Goal: Transaction & Acquisition: Download file/media

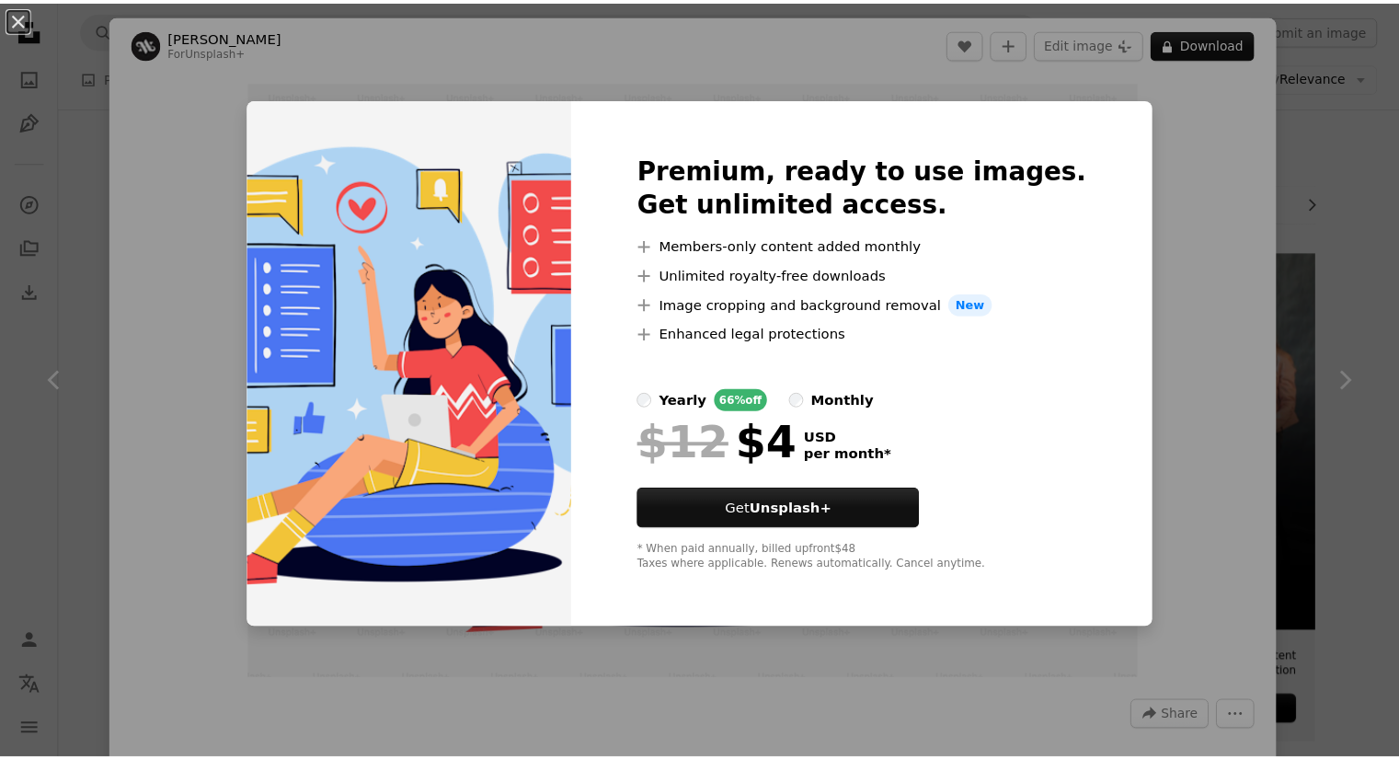
scroll to position [1263, 0]
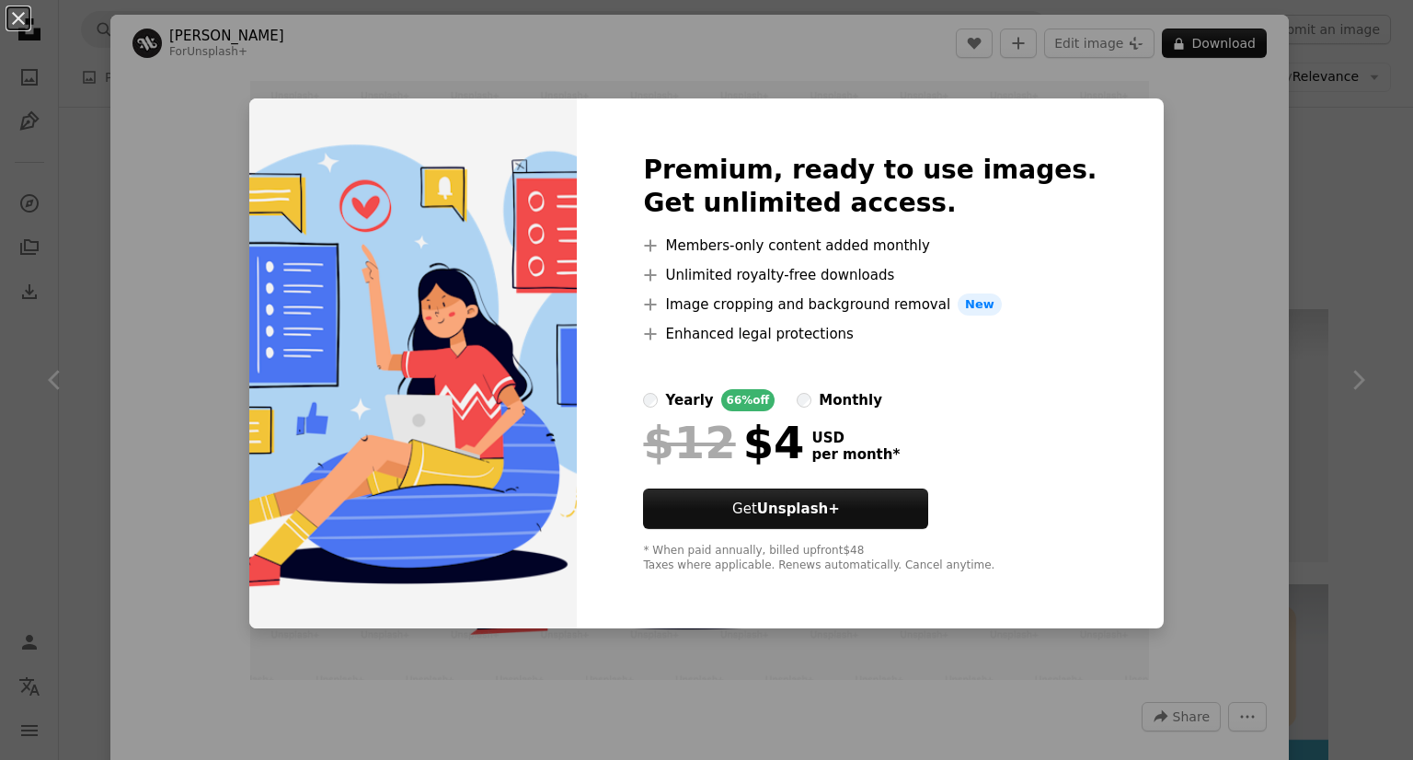
click at [1347, 408] on div "An X shape Premium, ready to use images. Get unlimited access. A plus sign Memb…" at bounding box center [706, 380] width 1413 height 760
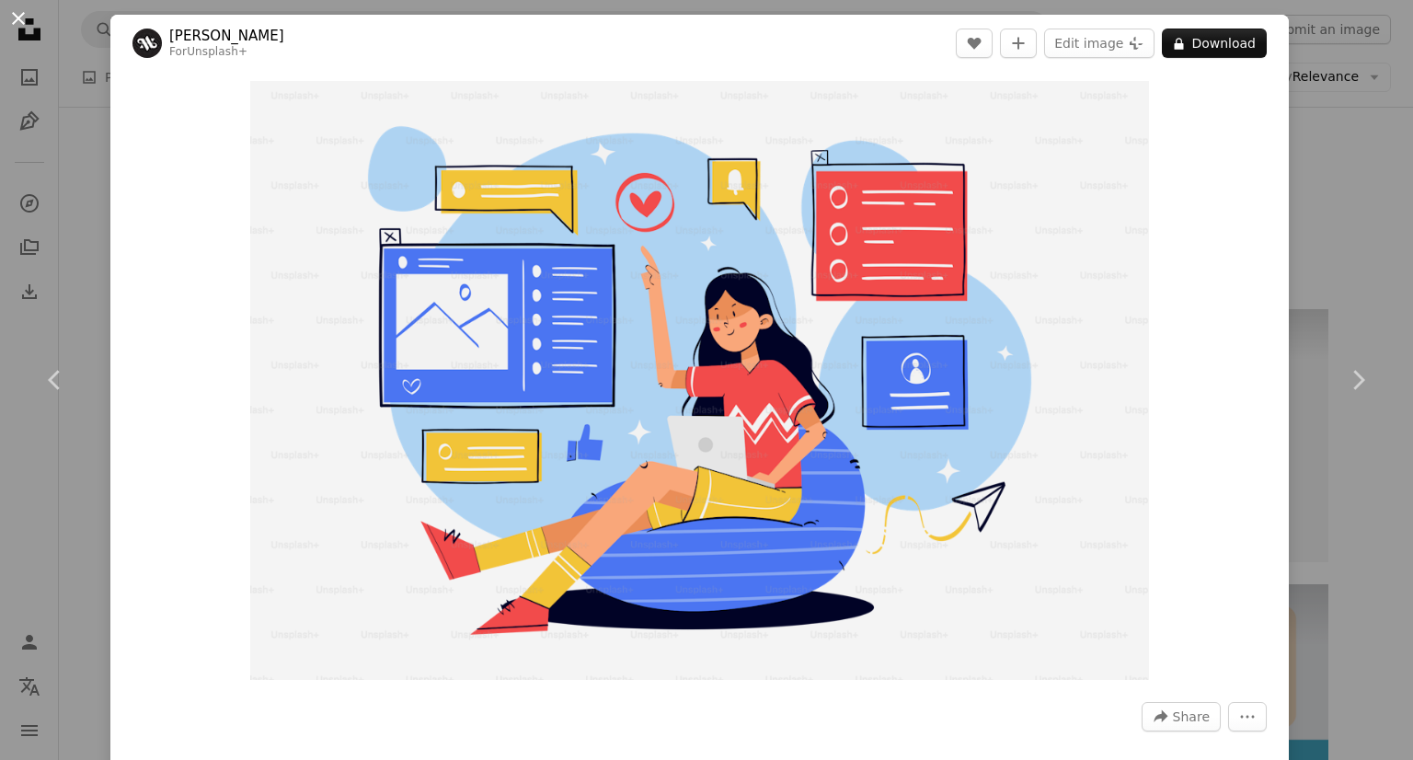
click at [29, 8] on button "An X shape" at bounding box center [18, 18] width 22 height 22
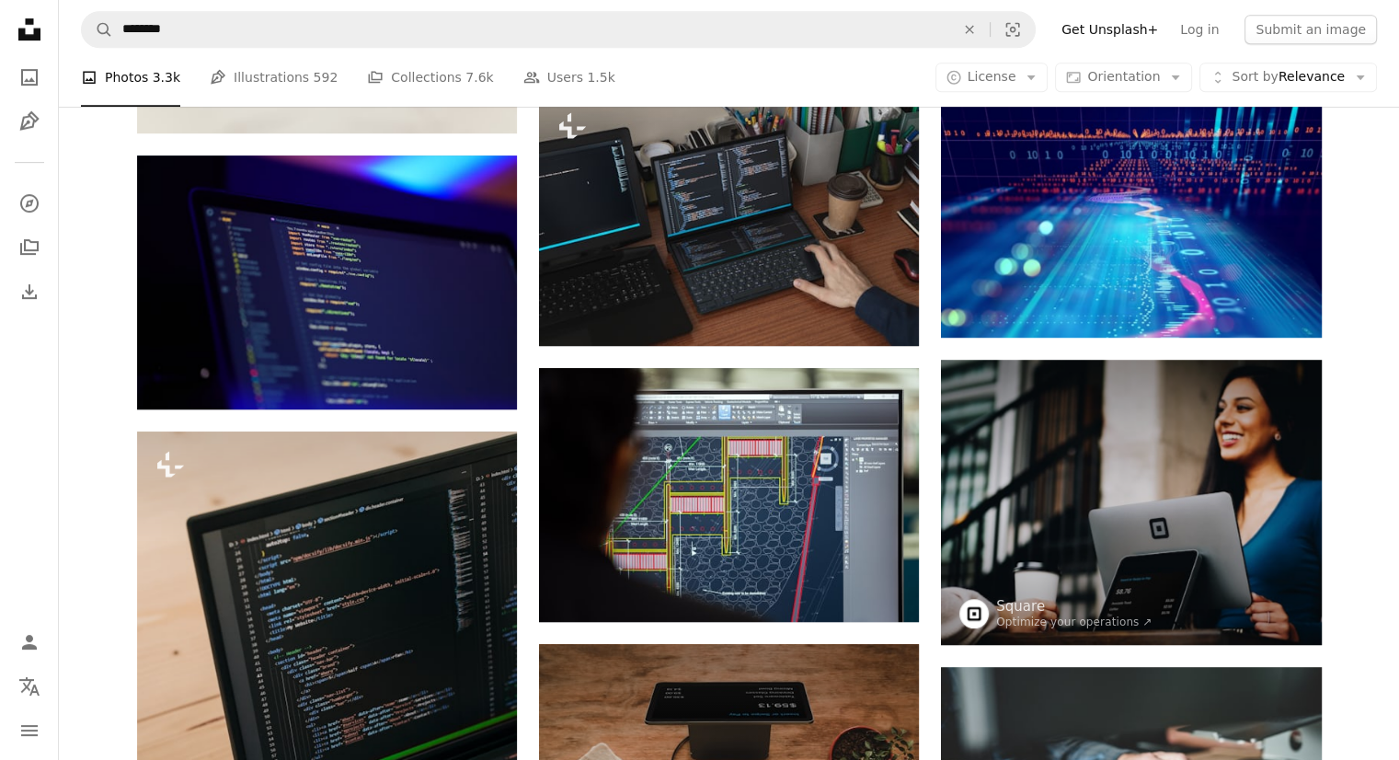
scroll to position [1196, 0]
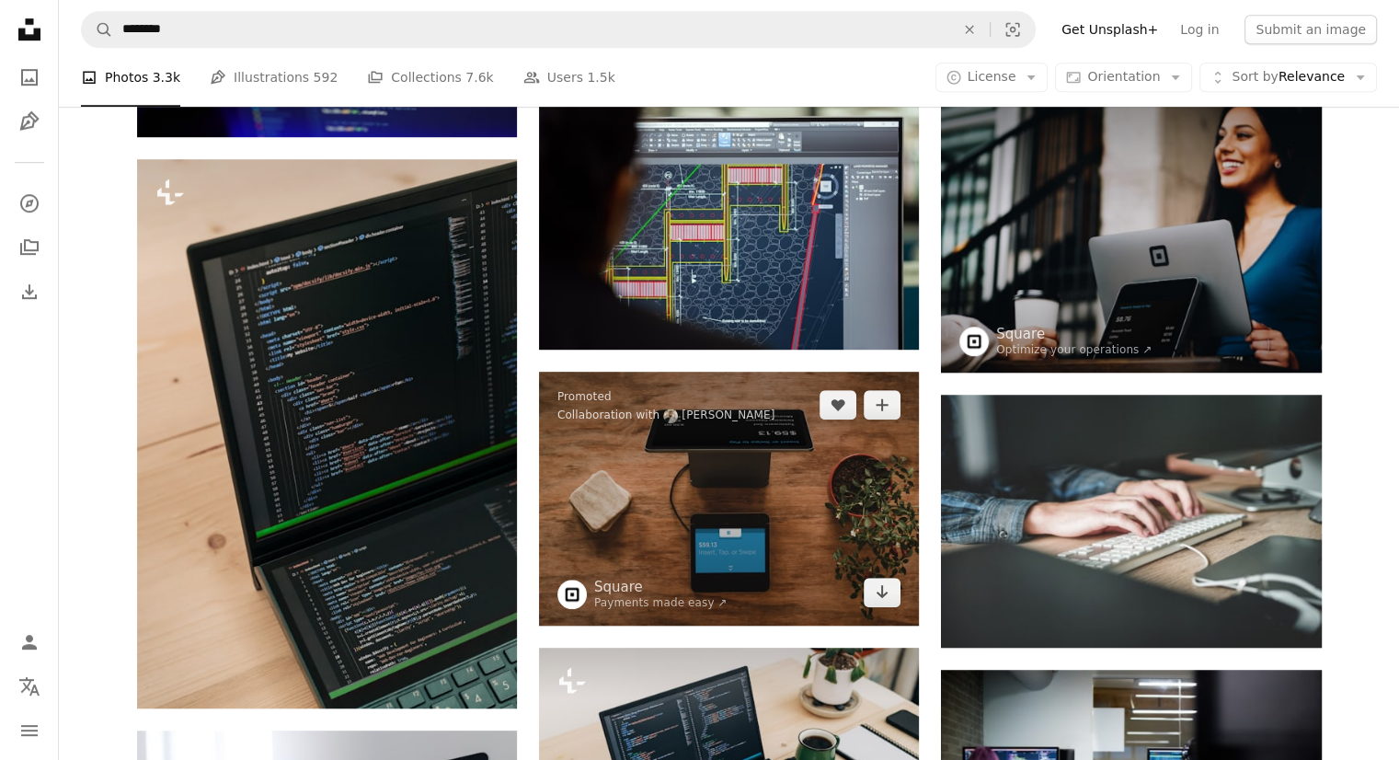
click at [723, 507] on img at bounding box center [729, 499] width 380 height 254
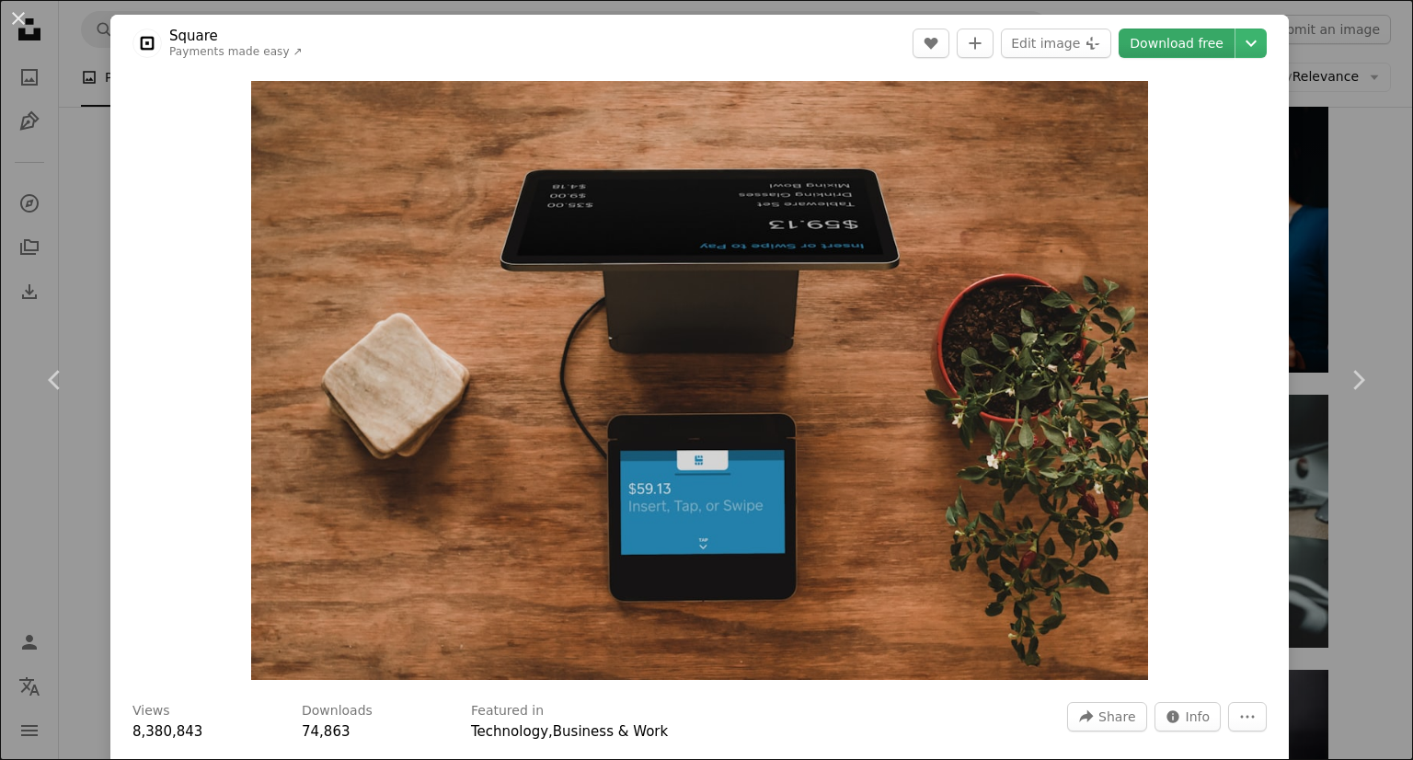
click at [1197, 35] on link "Download free" at bounding box center [1176, 43] width 116 height 29
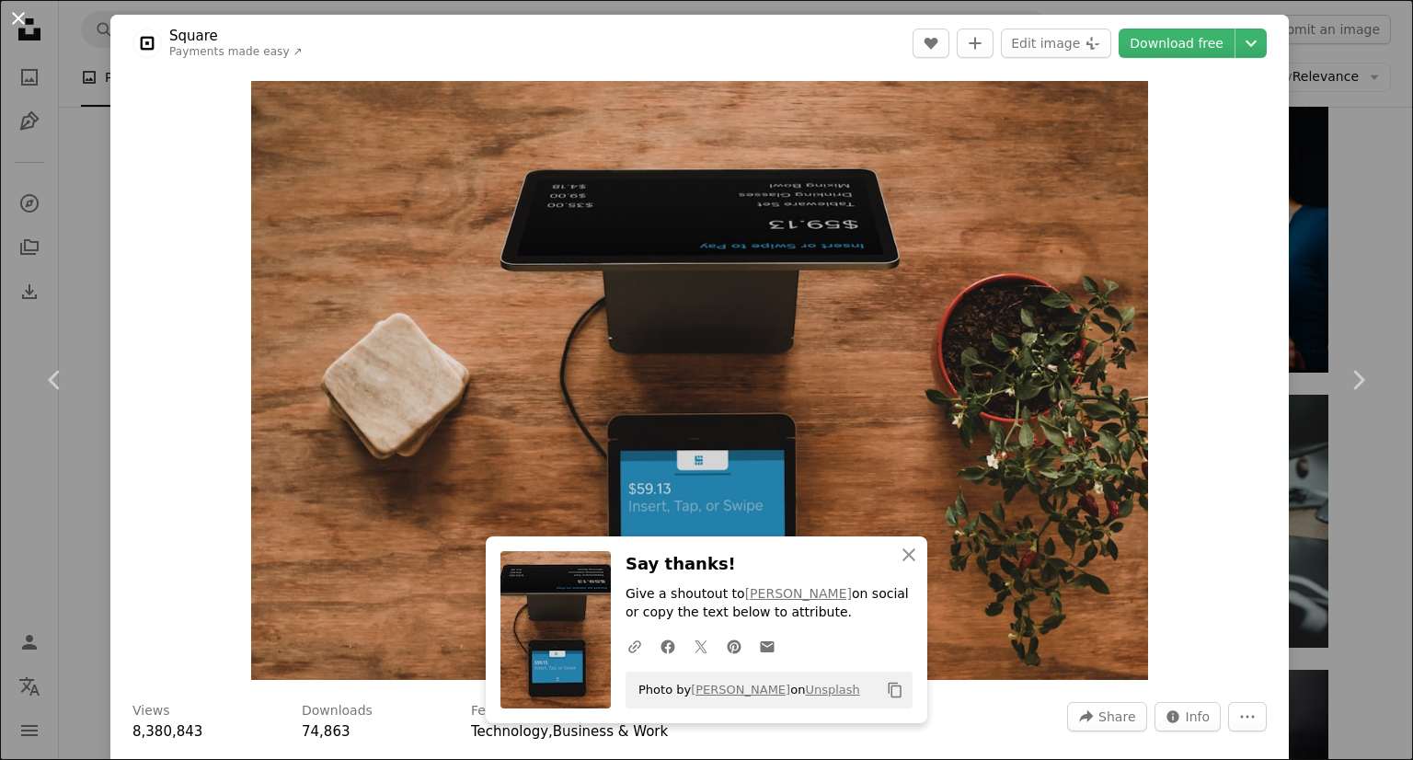
click at [15, 14] on button "An X shape" at bounding box center [18, 18] width 22 height 22
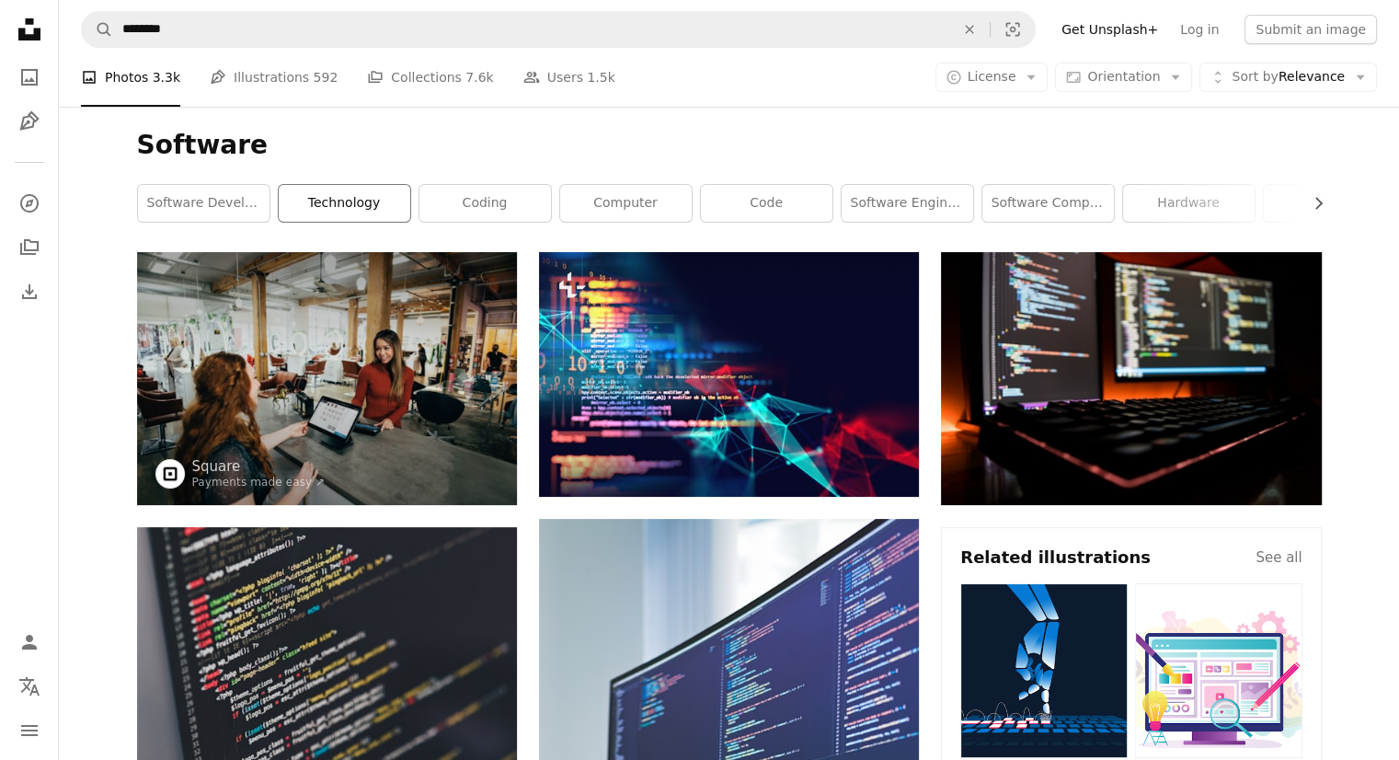
click at [376, 200] on link "technology" at bounding box center [345, 203] width 132 height 37
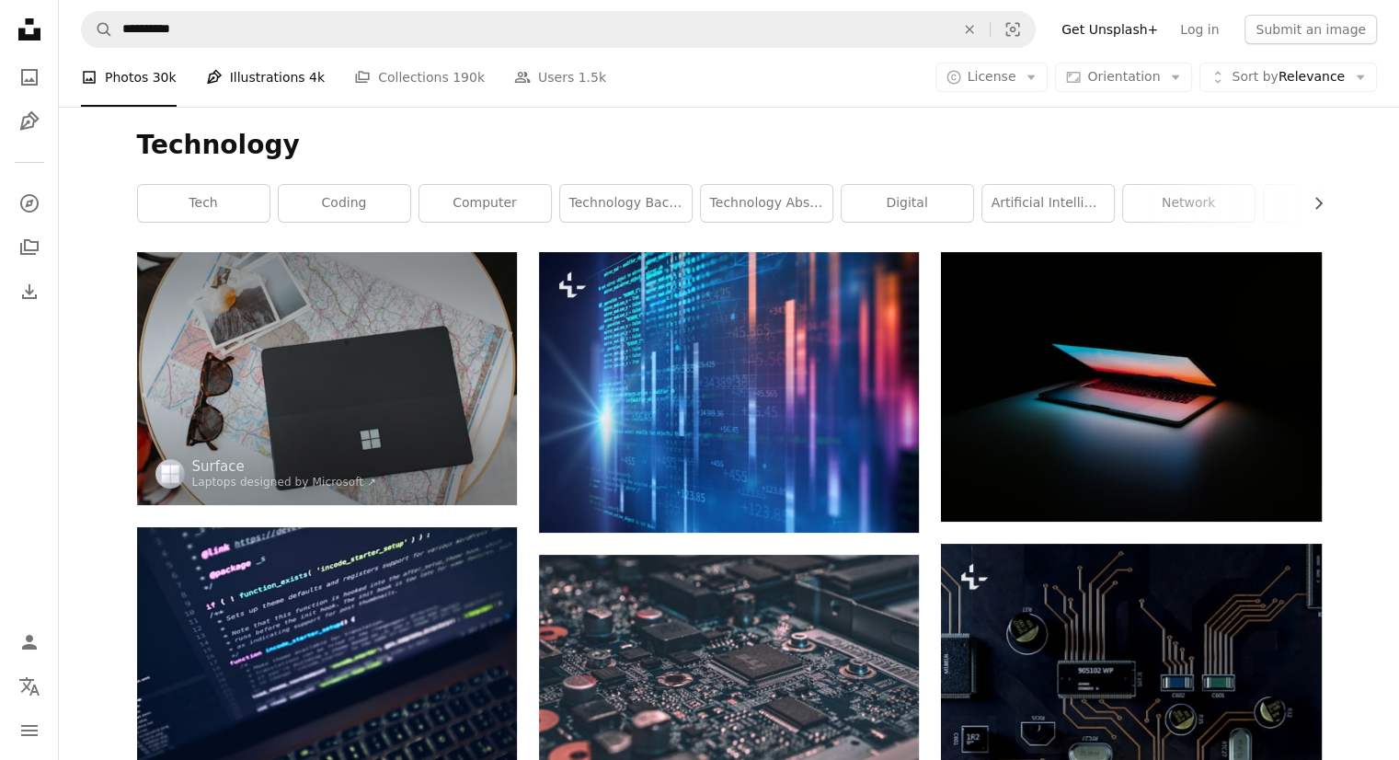
click at [243, 81] on link "Pen Tool Illustrations 4k" at bounding box center [265, 77] width 119 height 59
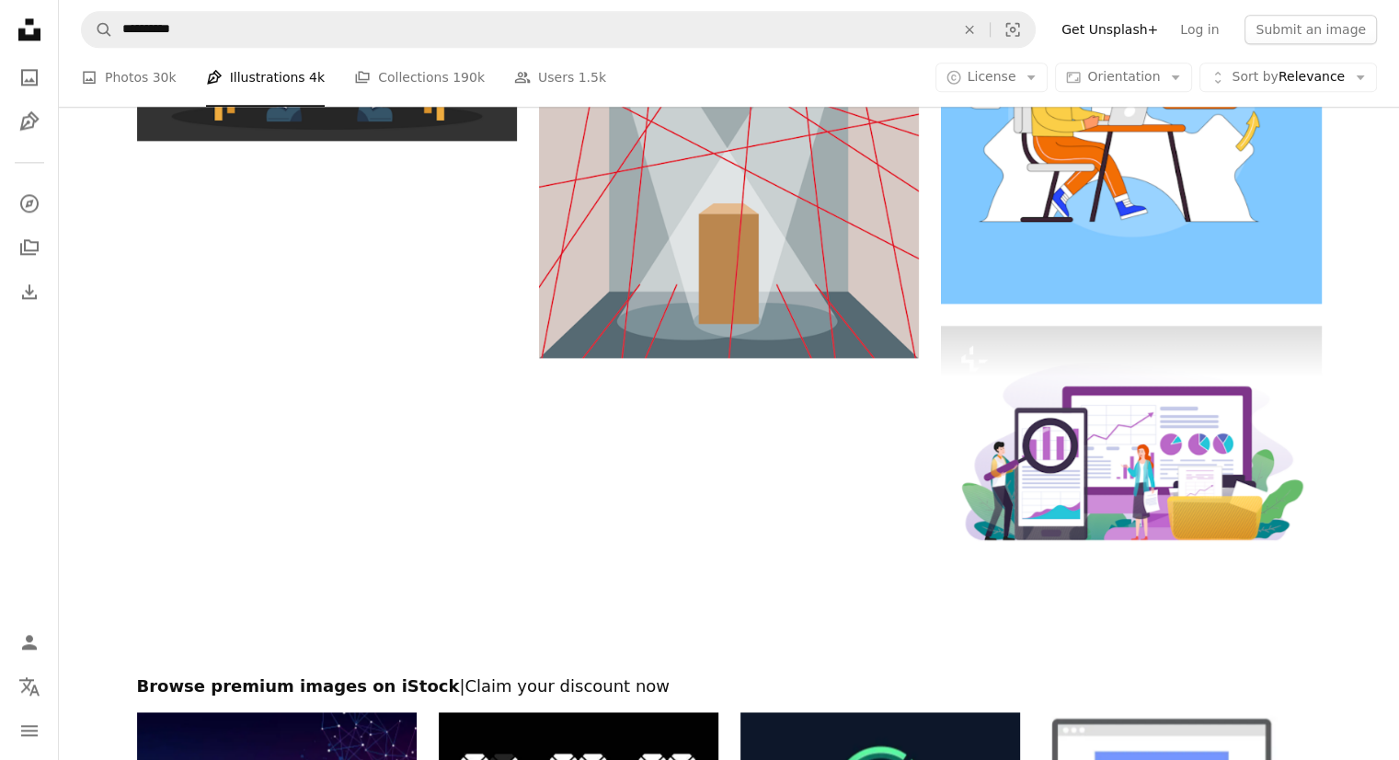
scroll to position [2207, 0]
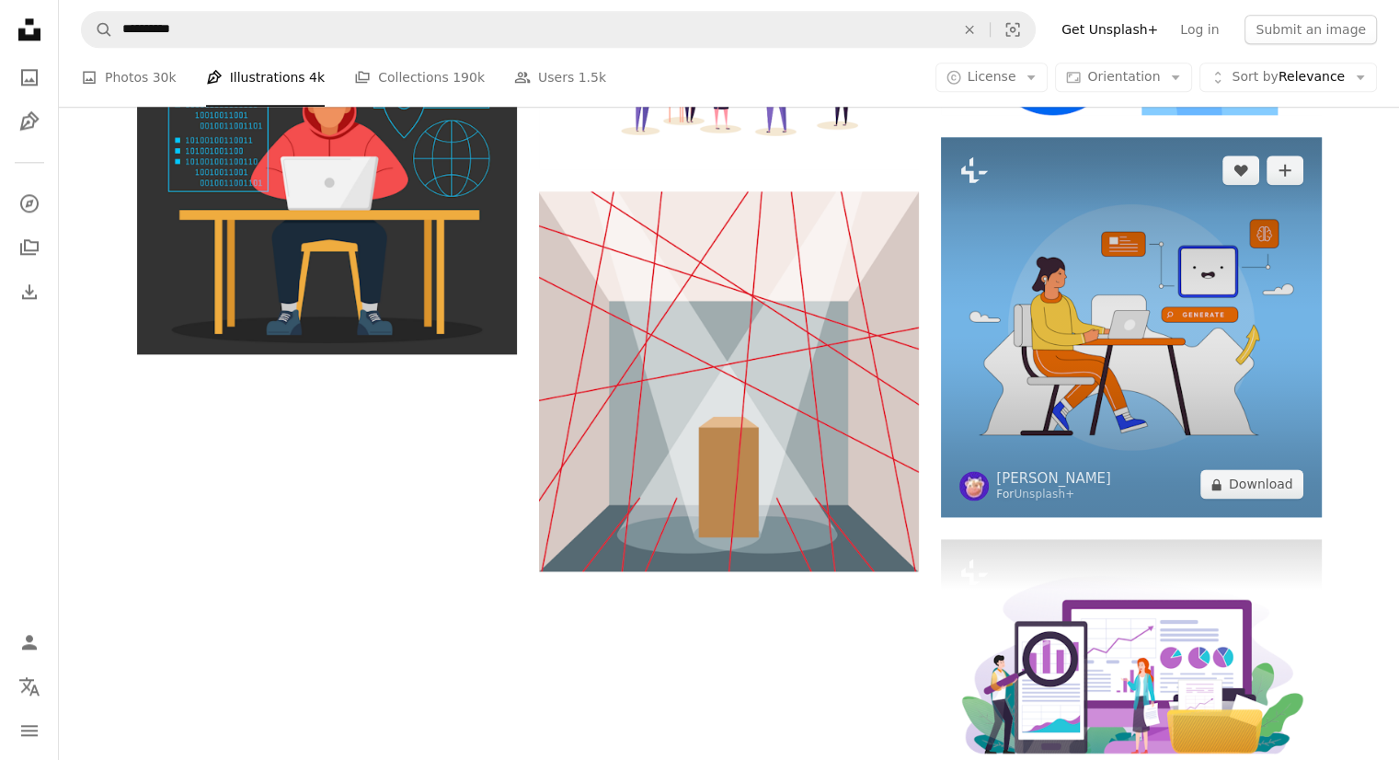
click at [1162, 325] on img at bounding box center [1131, 327] width 380 height 380
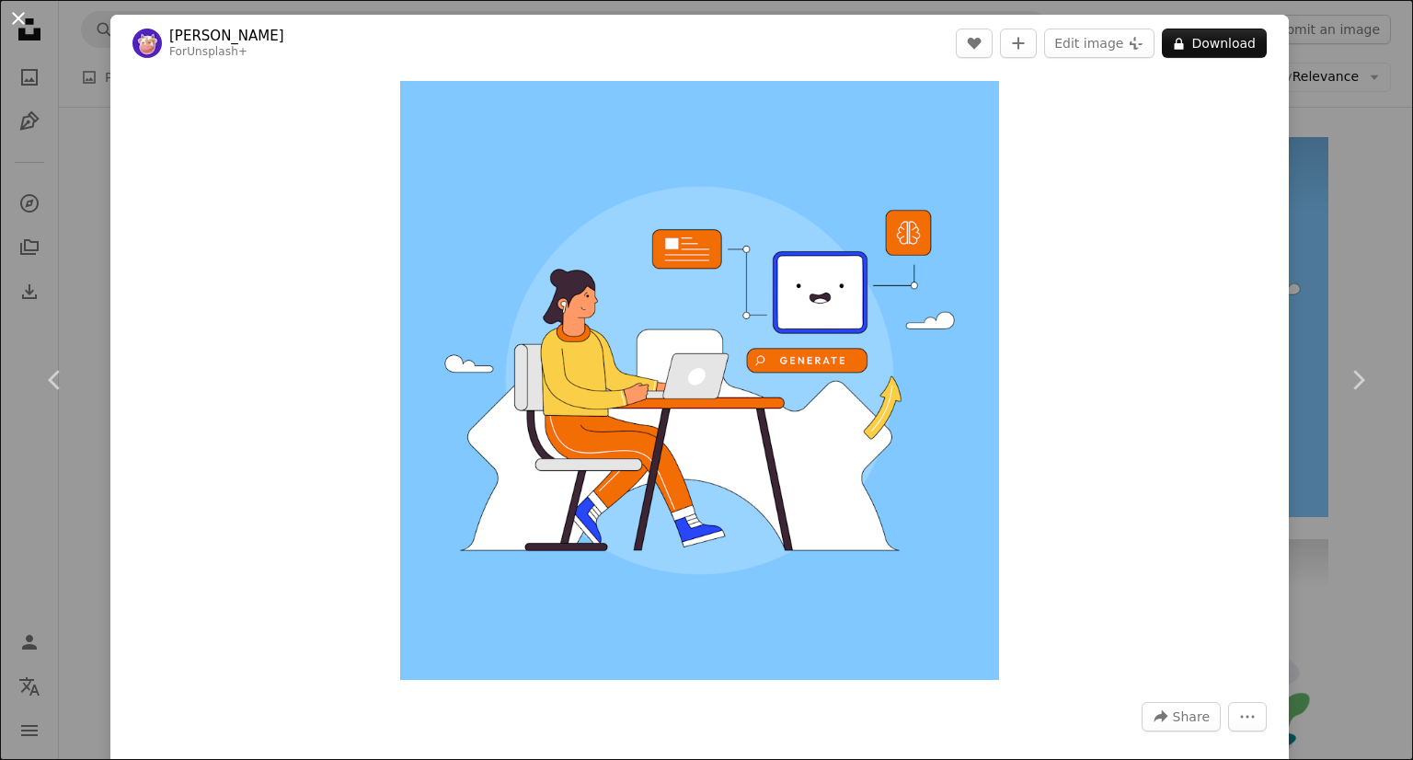
click at [17, 29] on button "An X shape" at bounding box center [18, 18] width 22 height 22
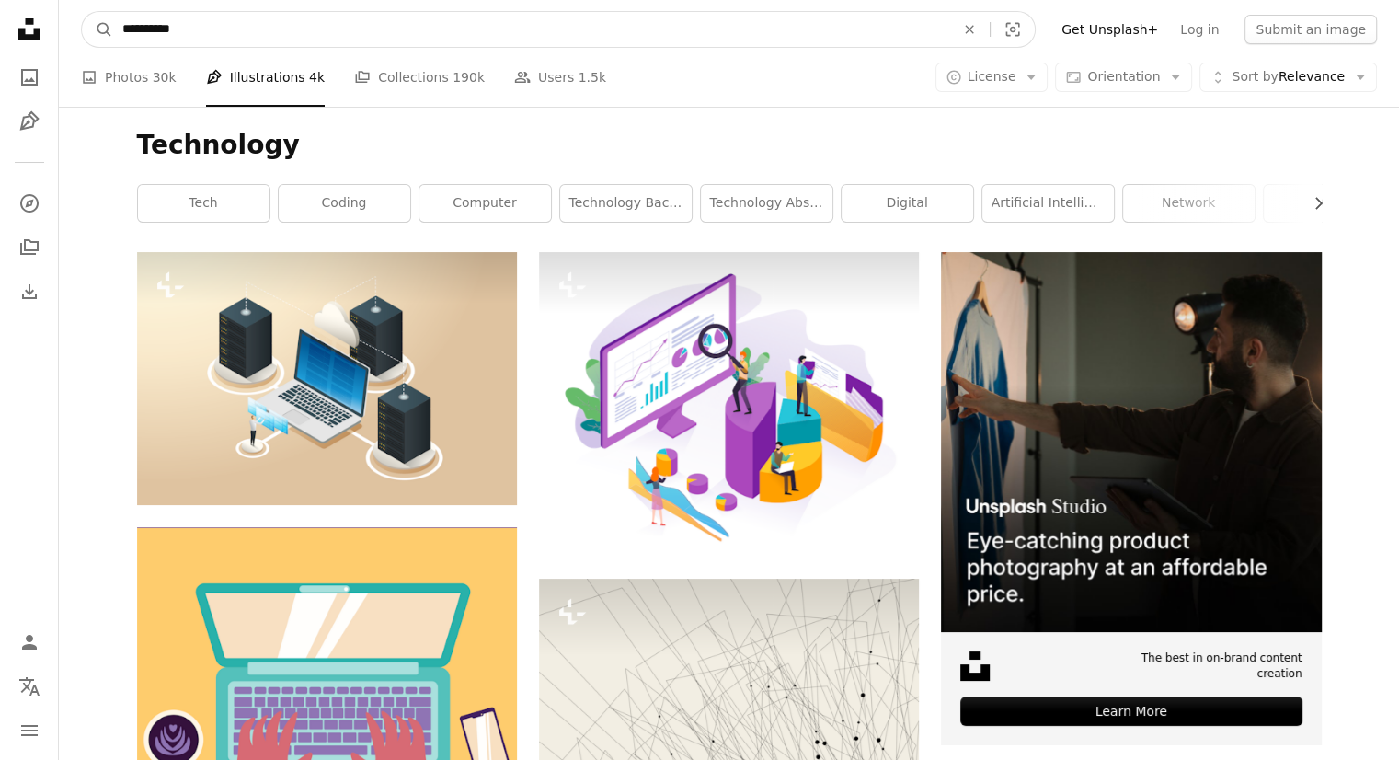
click at [199, 27] on input "**********" at bounding box center [531, 29] width 836 height 35
drag, startPoint x: 199, startPoint y: 27, endPoint x: 91, endPoint y: 34, distance: 107.9
click at [91, 34] on form "**********" at bounding box center [558, 29] width 955 height 37
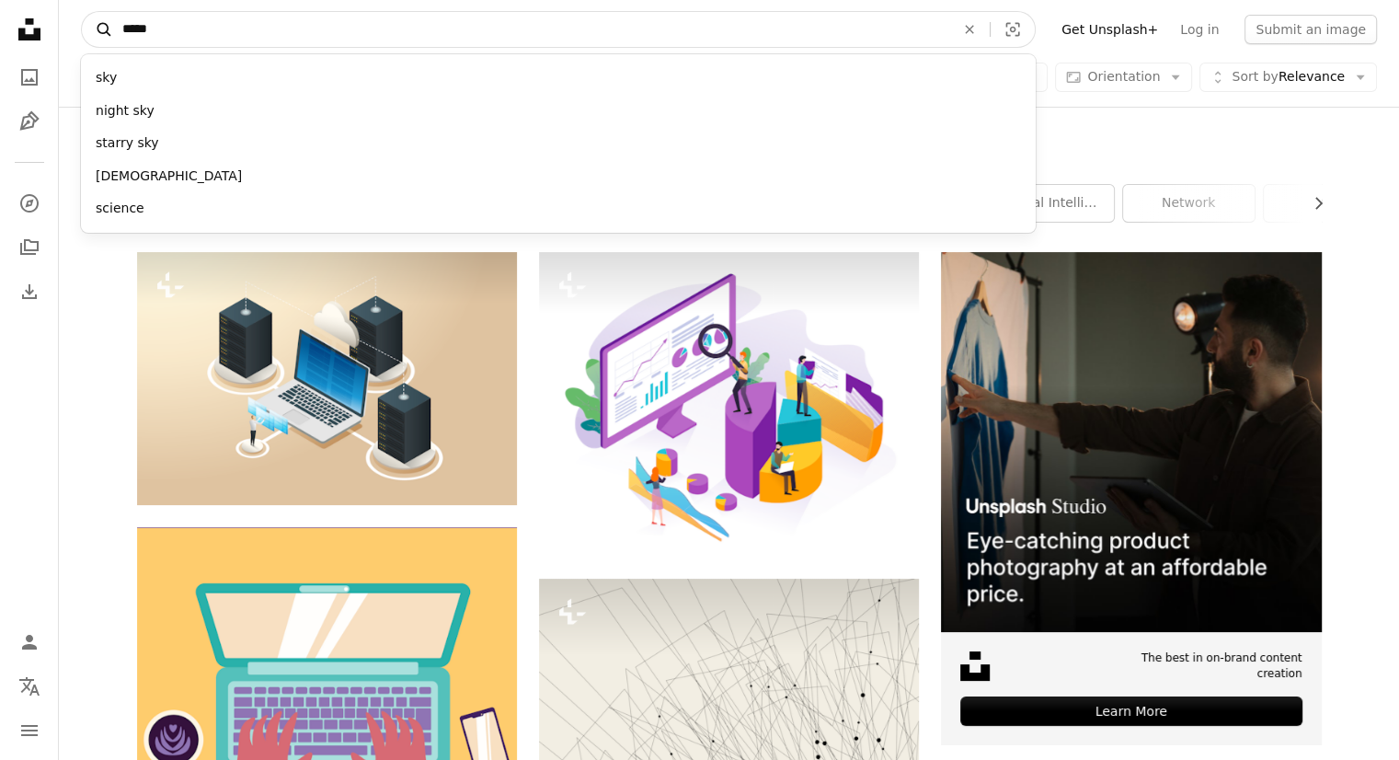
type input "******"
click button "A magnifying glass" at bounding box center [97, 29] width 31 height 35
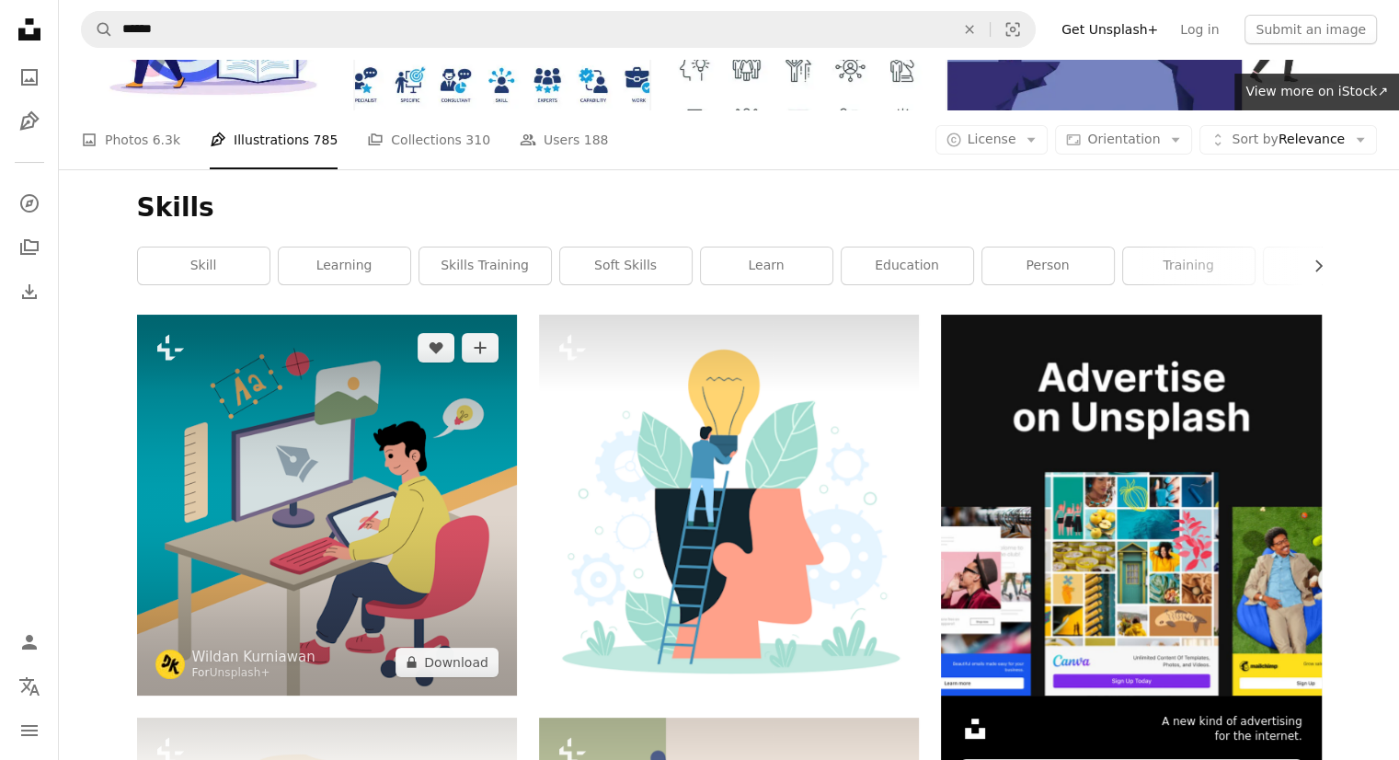
scroll to position [276, 0]
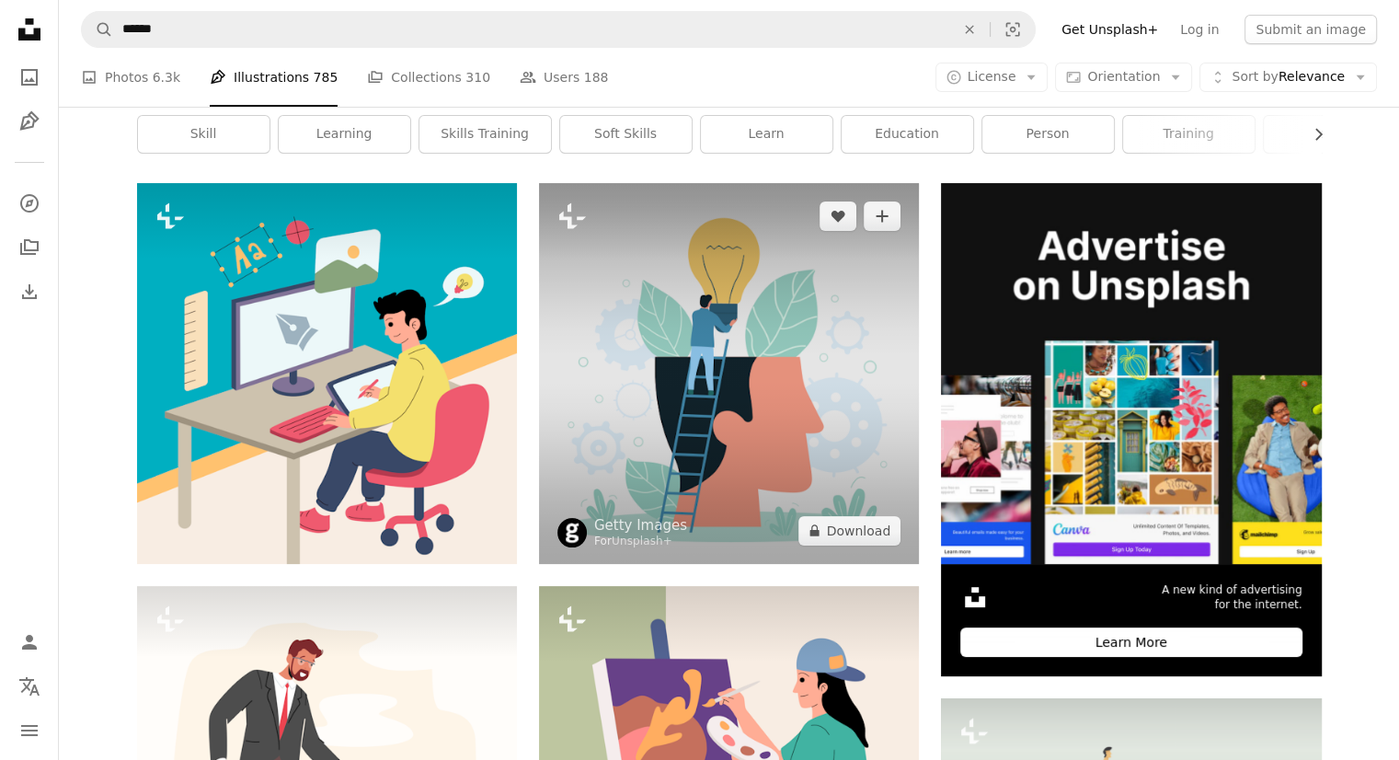
click at [660, 369] on img at bounding box center [729, 373] width 380 height 380
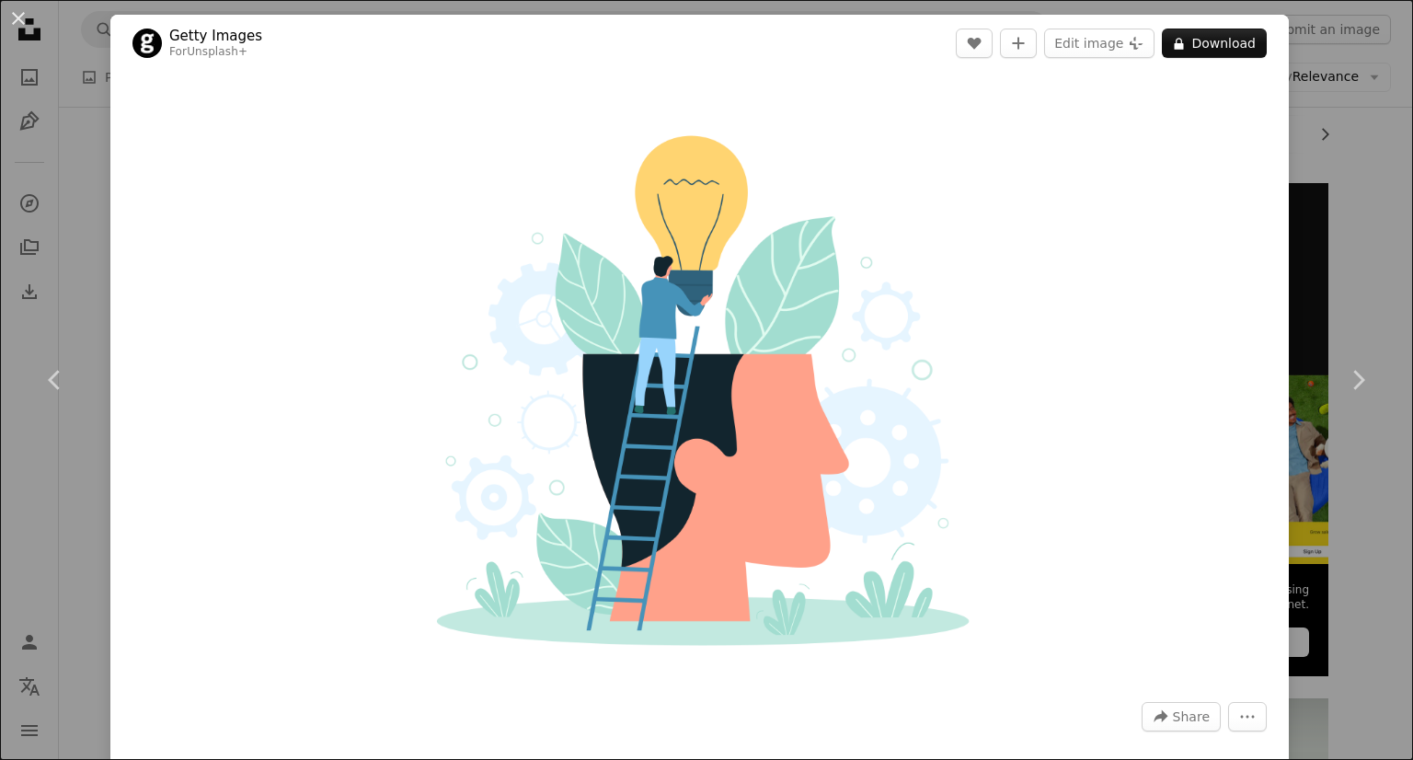
click at [76, 133] on div "An X shape Chevron left Chevron right Getty Images For Unsplash+ A heart A plus…" at bounding box center [706, 380] width 1413 height 760
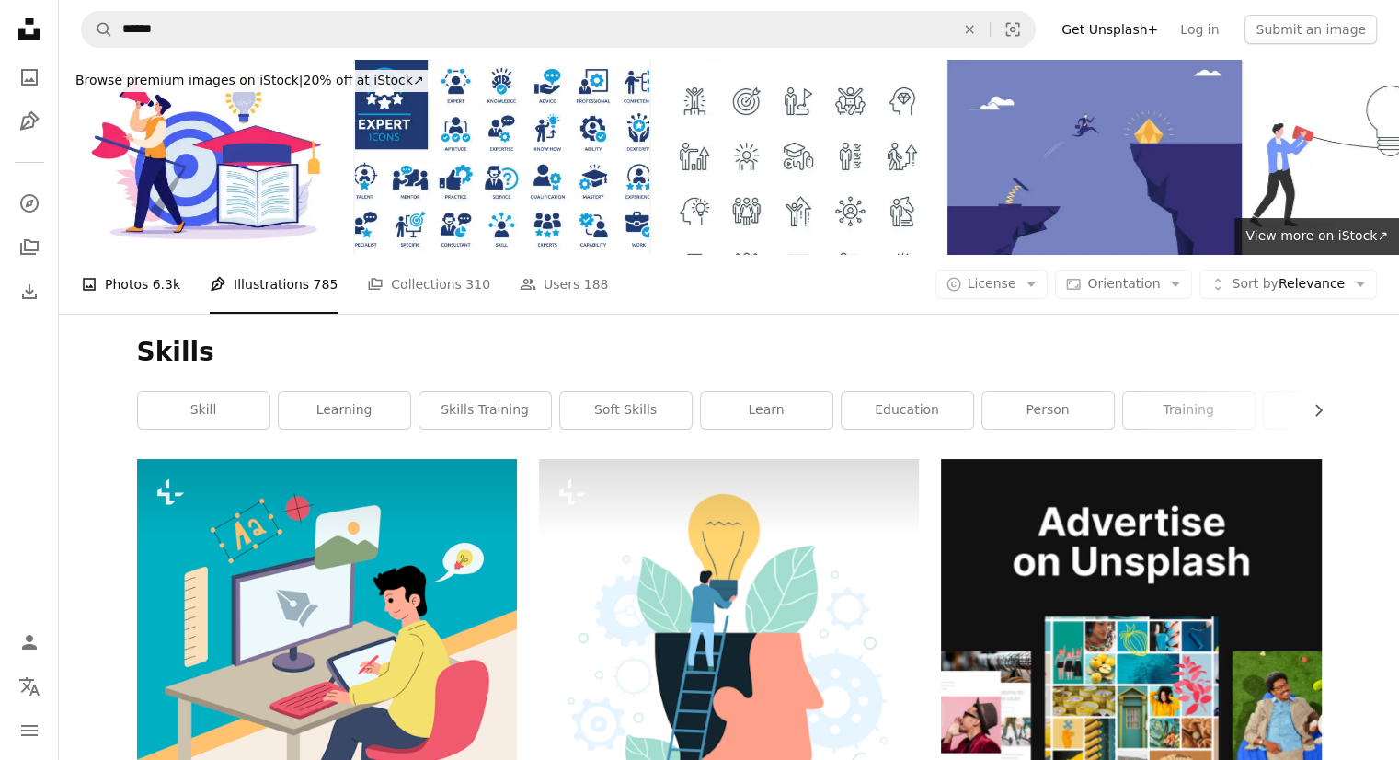
click at [130, 298] on link "A photo Photos 6.3k" at bounding box center [130, 284] width 99 height 59
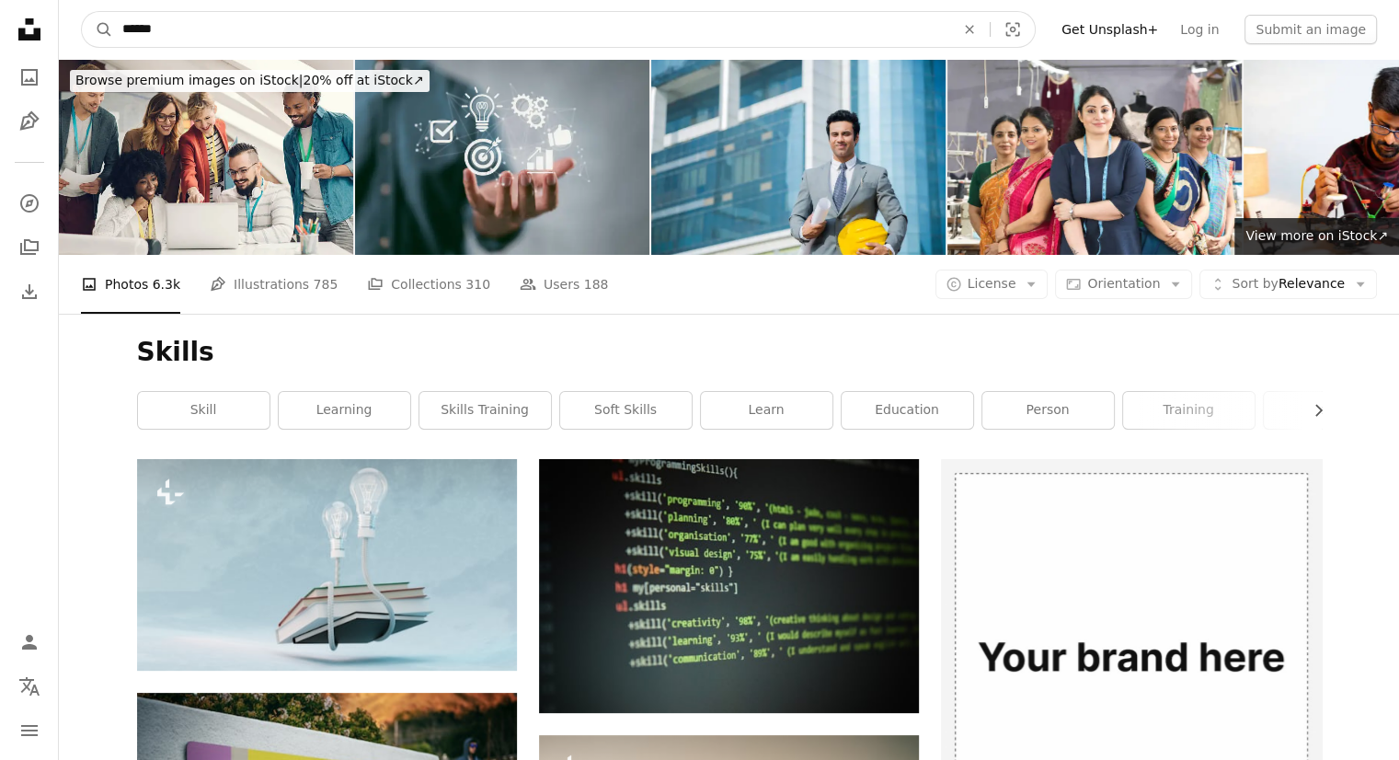
click at [194, 23] on input "******" at bounding box center [531, 29] width 836 height 35
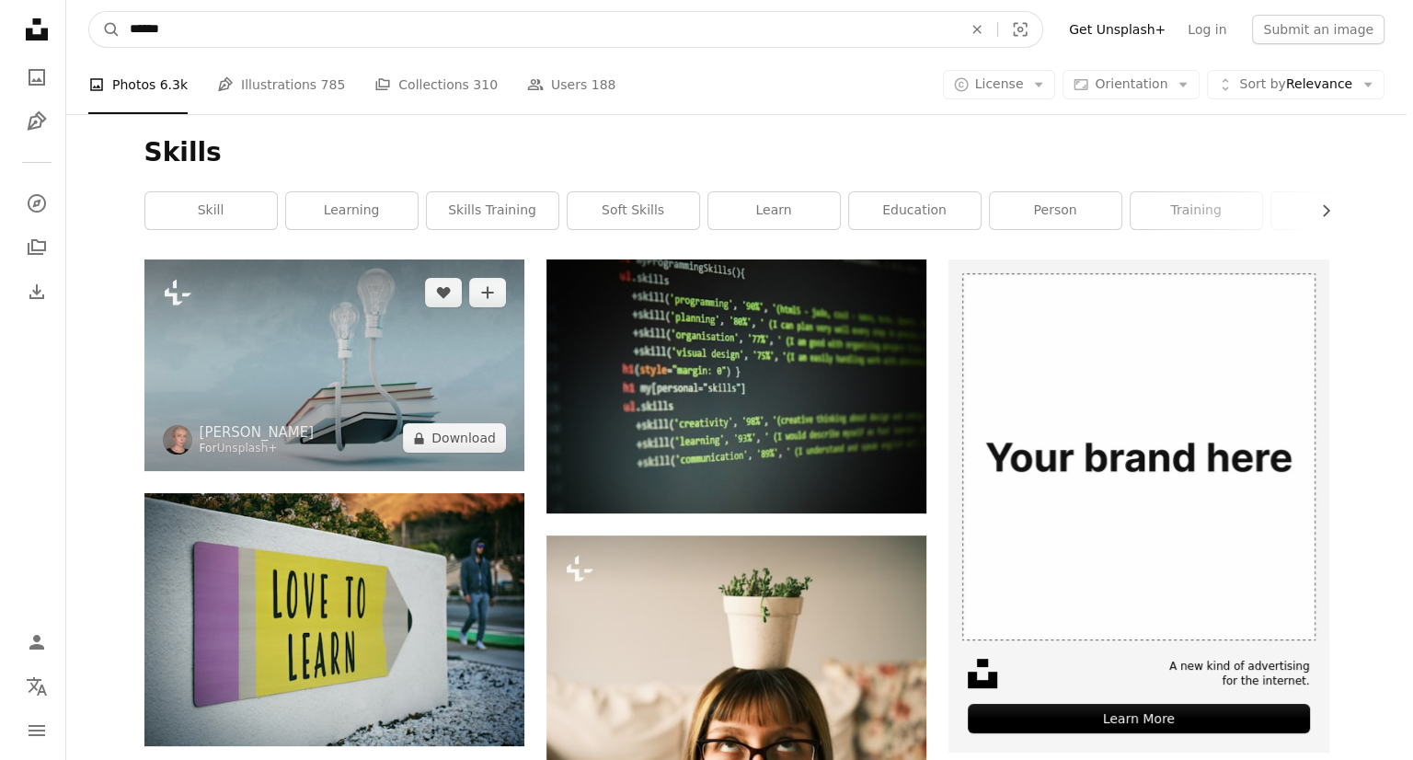
scroll to position [552, 0]
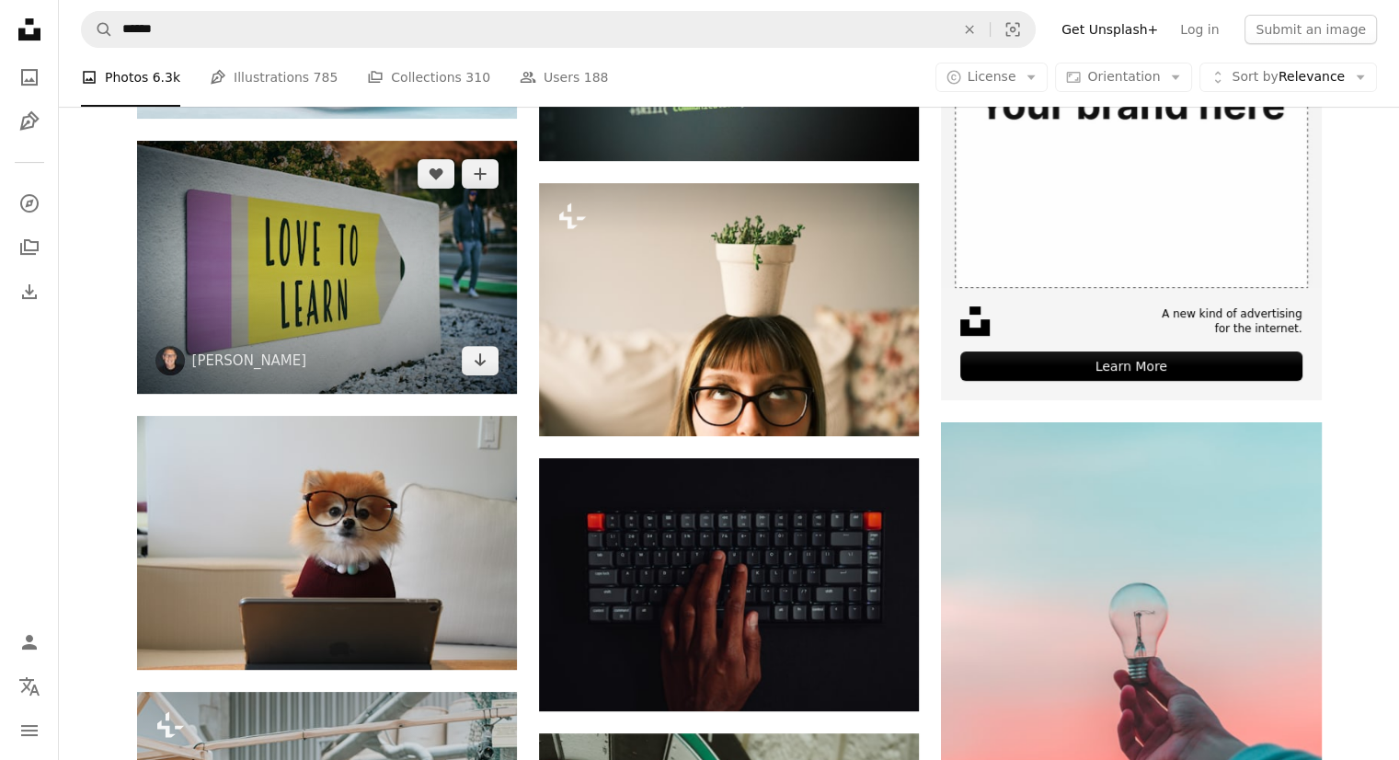
click at [316, 275] on img at bounding box center [327, 267] width 380 height 253
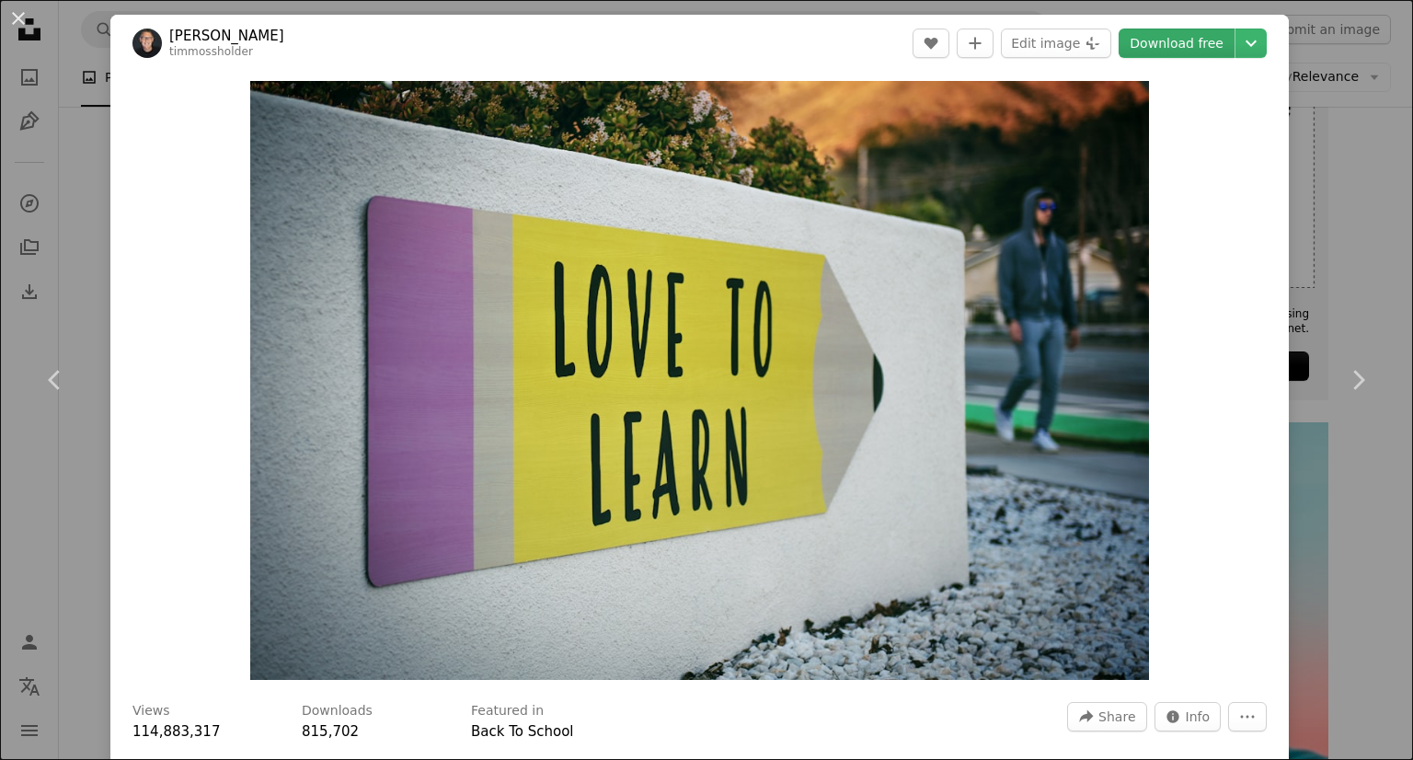
click at [1162, 45] on link "Download free" at bounding box center [1176, 43] width 116 height 29
